Goal: Task Accomplishment & Management: Use online tool/utility

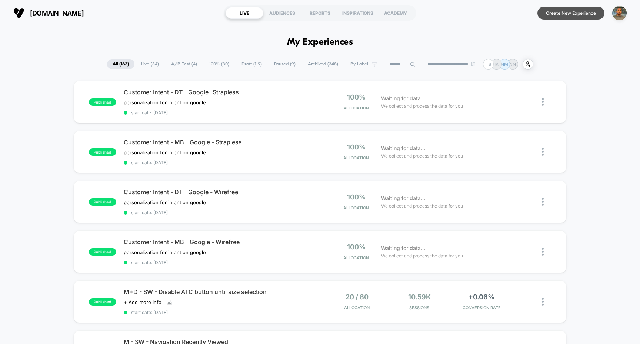
click at [551, 13] on button "Create New Experience" at bounding box center [570, 13] width 67 height 13
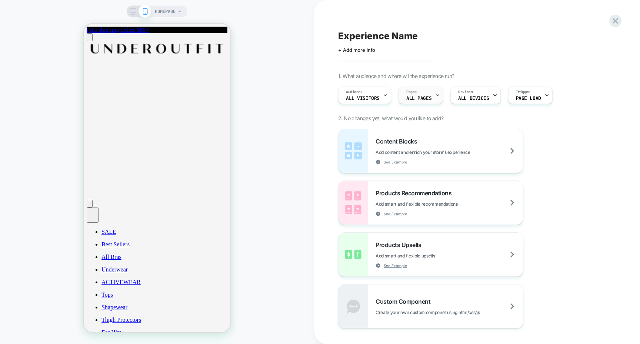
click at [428, 92] on div "Pages ALL PAGES" at bounding box center [419, 95] width 40 height 17
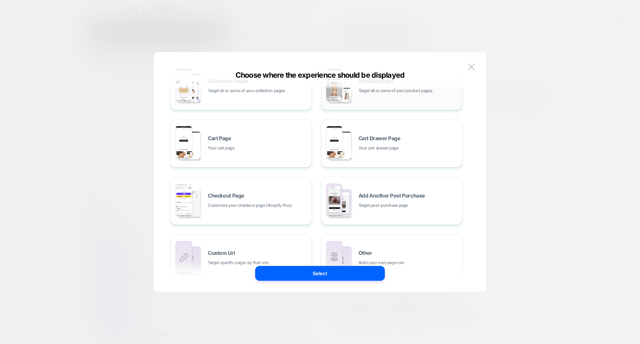
scroll to position [94, 0]
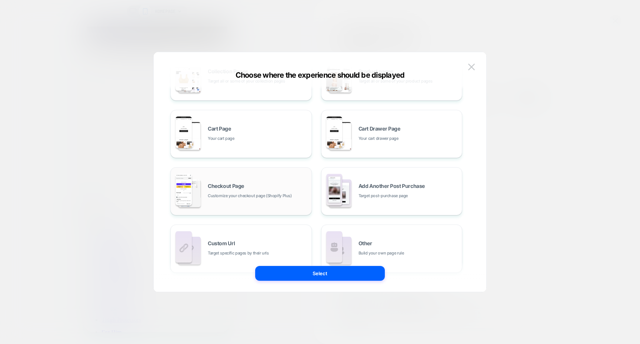
click at [299, 184] on div "Checkout Page Customize your checkout page (Shopify Plus)" at bounding box center [258, 192] width 100 height 16
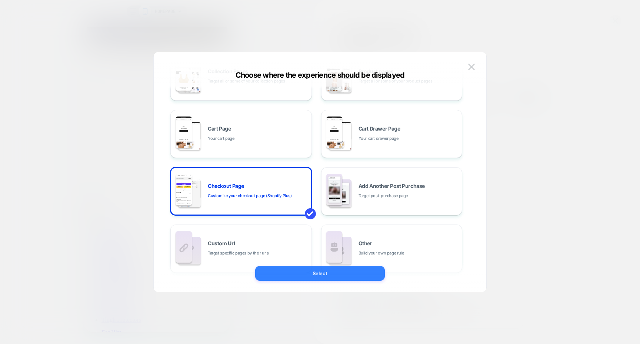
click at [317, 279] on button "Select" at bounding box center [320, 273] width 130 height 15
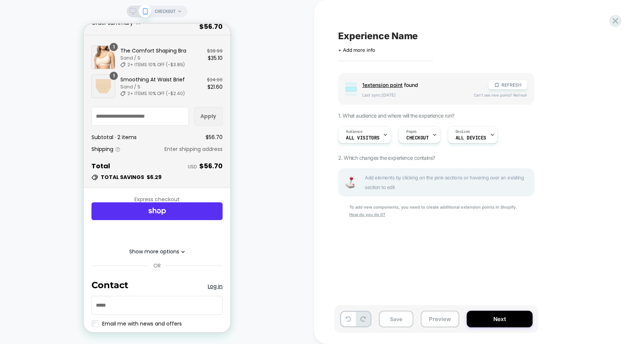
scroll to position [0, 0]
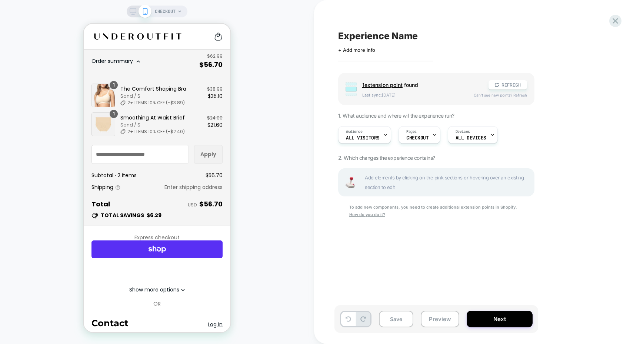
click at [167, 288] on div "Show more options" at bounding box center [156, 288] width 123 height 11
click at [168, 290] on button "Show more options" at bounding box center [157, 290] width 56 height 8
click at [123, 59] on span "Order summary" at bounding box center [111, 60] width 41 height 7
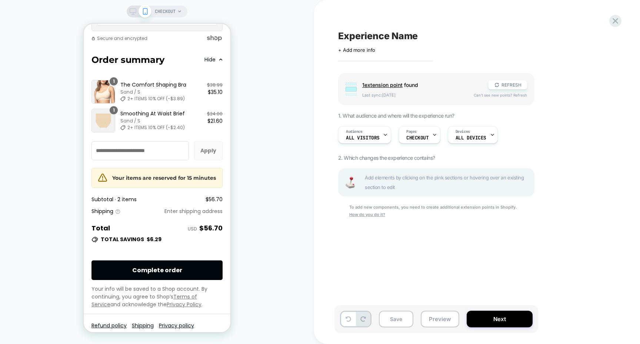
scroll to position [940, 0]
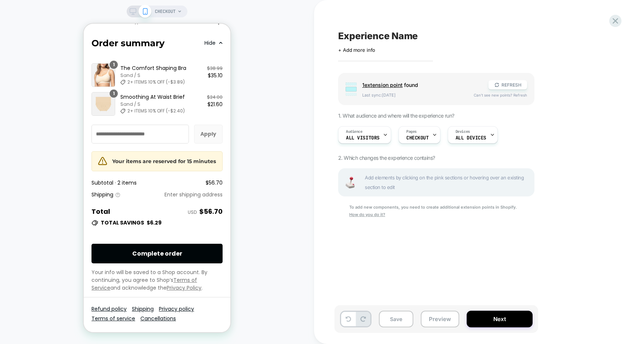
click at [137, 10] on div at bounding box center [139, 11] width 19 height 7
click at [132, 14] on rect at bounding box center [132, 14] width 3 height 0
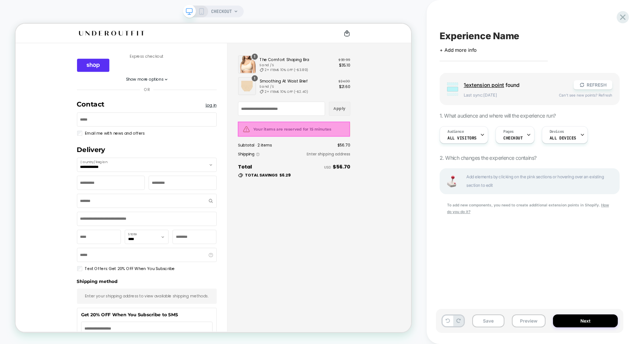
click at [359, 165] on div at bounding box center [387, 164] width 150 height 20
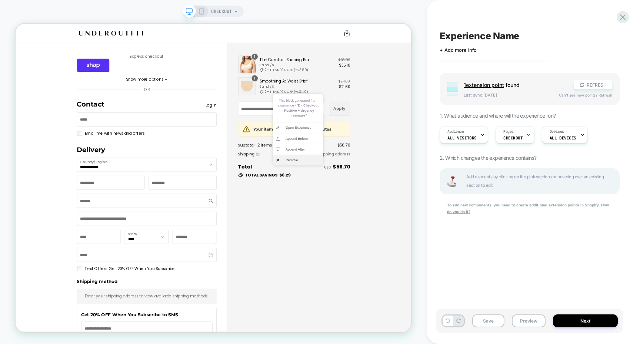
click at [374, 206] on li "Remove" at bounding box center [392, 206] width 67 height 14
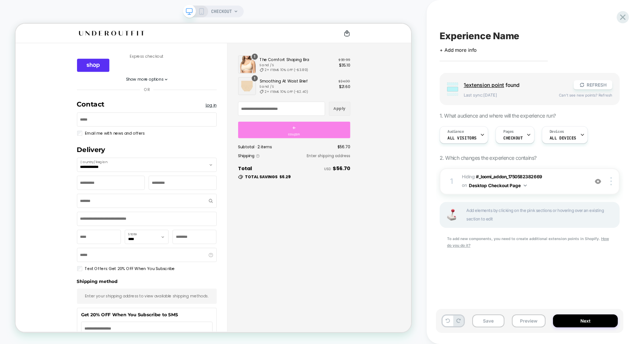
click at [383, 163] on div "+ coupon" at bounding box center [387, 165] width 150 height 22
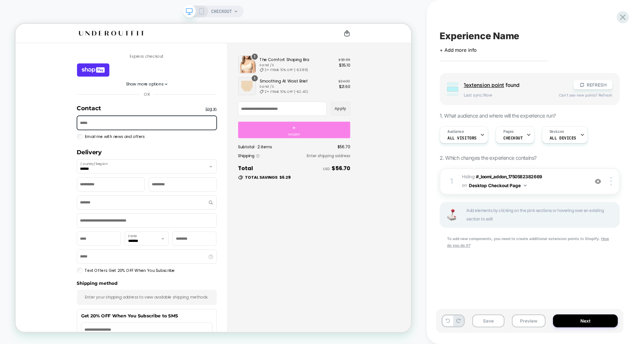
click at [433, 172] on div "+ coupon" at bounding box center [387, 165] width 150 height 22
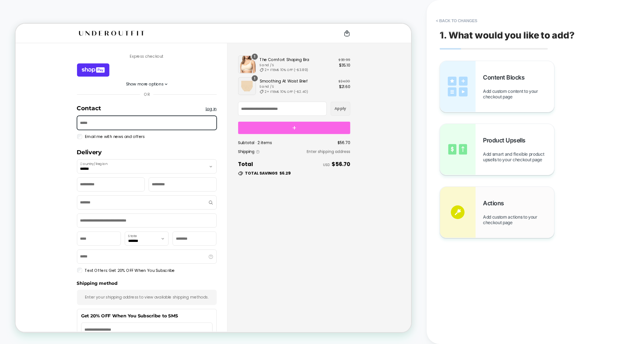
click at [479, 210] on div "Actions Add custom actions to your checkout page" at bounding box center [497, 212] width 114 height 51
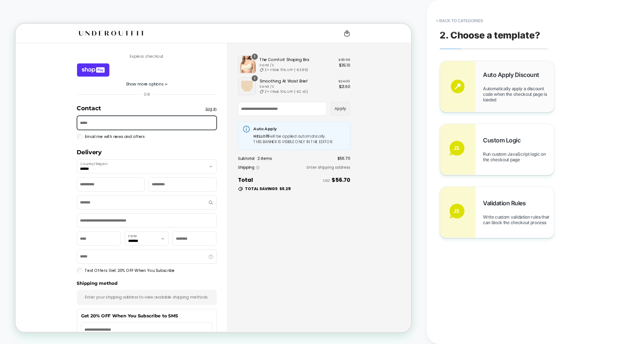
click at [478, 79] on div "Auto Apply Discount Automatically apply a discount code when the checkout page …" at bounding box center [497, 86] width 114 height 51
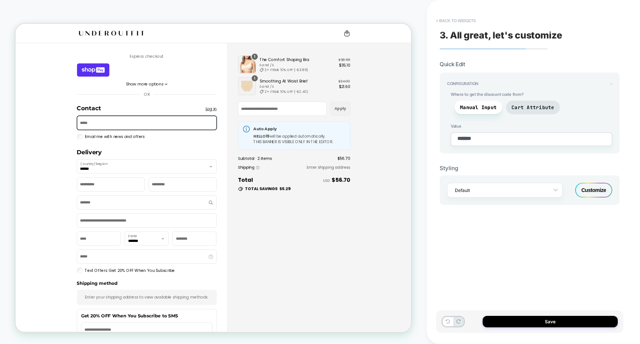
click at [461, 19] on button "< Back to widgets" at bounding box center [455, 21] width 47 height 12
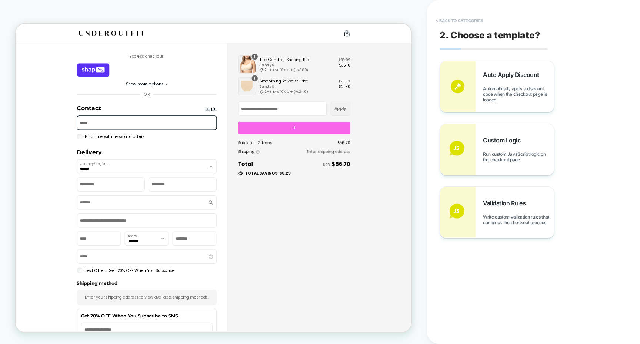
click at [456, 23] on button "< Back to categories" at bounding box center [459, 21] width 54 height 12
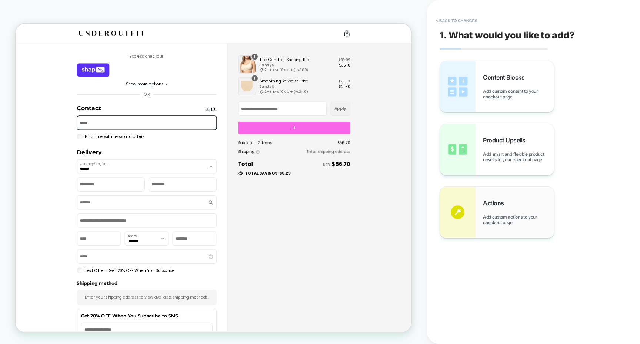
click at [500, 196] on div "Actions Add custom actions to your checkout page" at bounding box center [497, 212] width 114 height 51
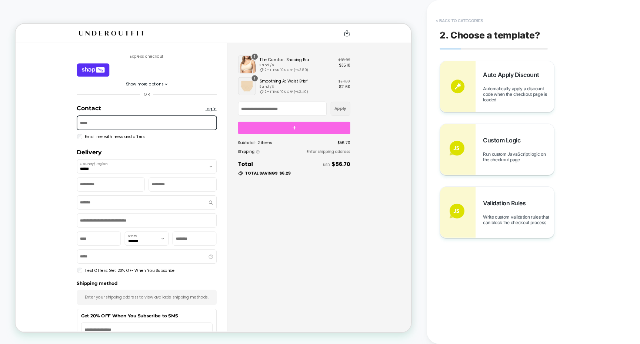
click at [460, 20] on button "< Back to categories" at bounding box center [459, 21] width 54 height 12
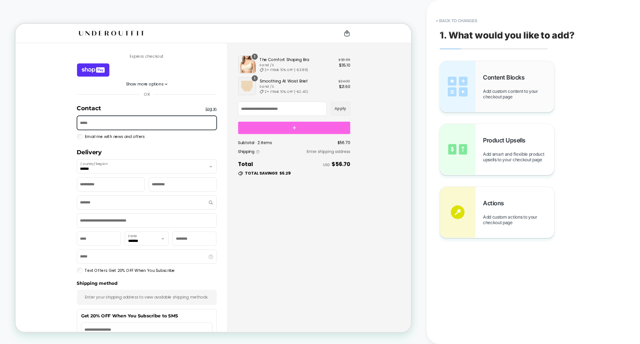
click at [509, 93] on span "Add custom content to your checkout page" at bounding box center [518, 93] width 71 height 11
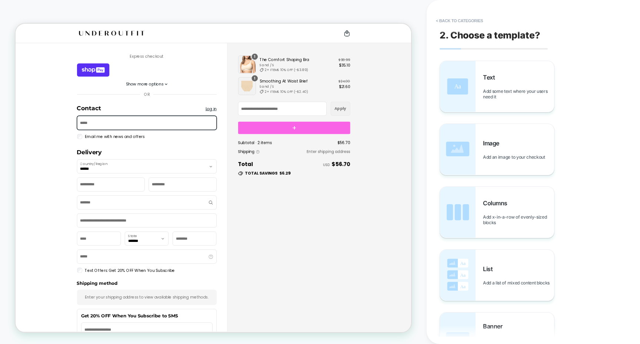
scroll to position [57, 0]
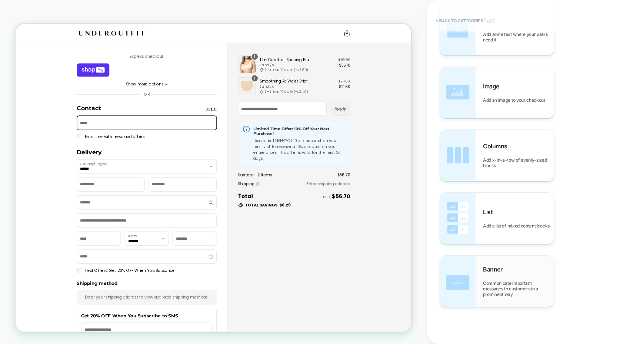
click at [520, 274] on div "Banner Communicate important messages to customers in a prominent way" at bounding box center [518, 281] width 71 height 31
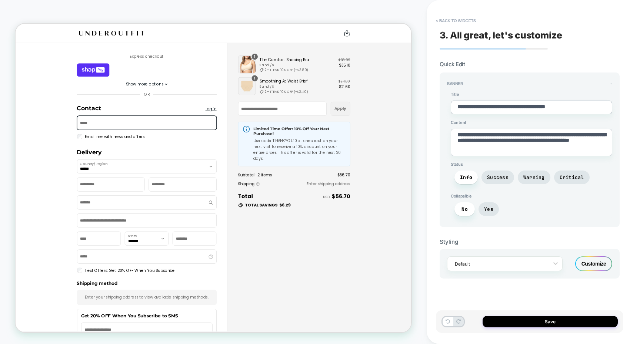
click at [479, 108] on textarea "**********" at bounding box center [530, 108] width 161 height 14
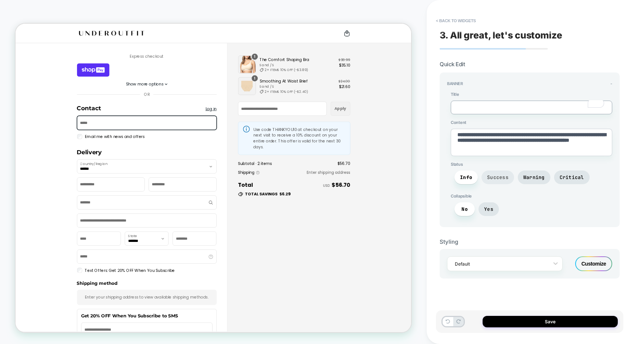
click at [496, 182] on span "Success" at bounding box center [497, 178] width 33 height 14
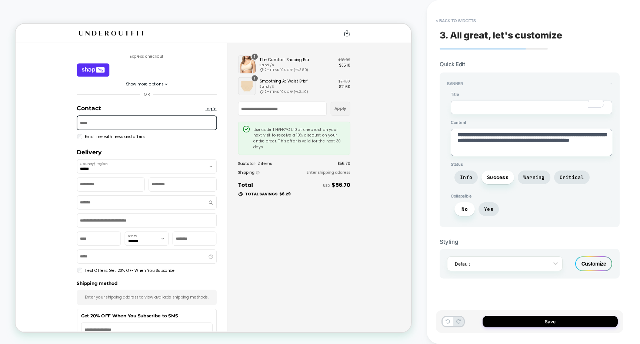
click at [474, 138] on textarea "**********" at bounding box center [530, 142] width 161 height 27
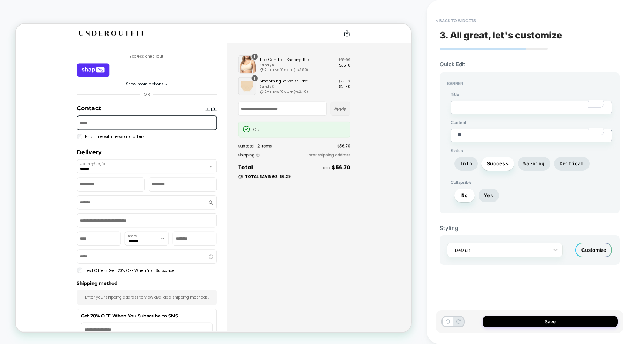
type textarea "*"
click at [488, 135] on textarea "**********" at bounding box center [530, 136] width 161 height 14
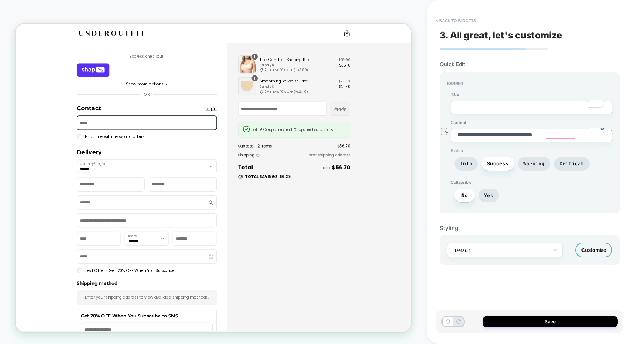
paste textarea "***"
type textarea "**********"
